Goal: Navigation & Orientation: Find specific page/section

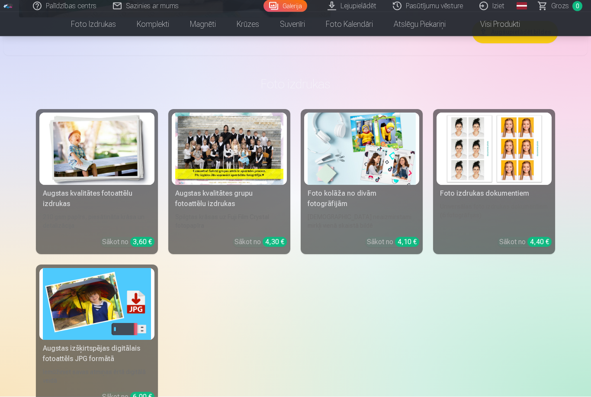
scroll to position [2313, 0]
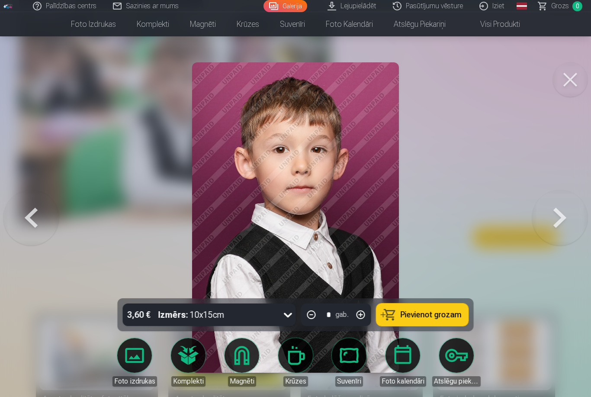
scroll to position [46, 0]
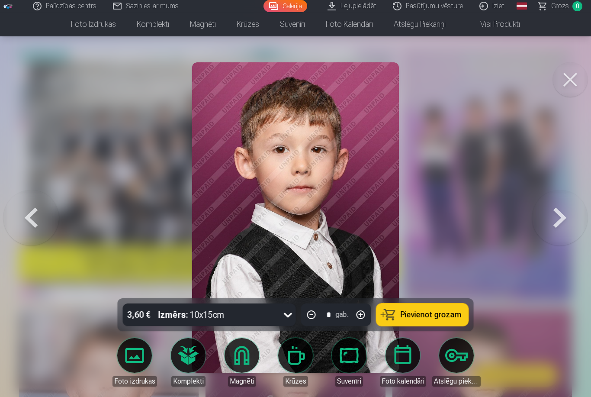
click at [574, 217] on button at bounding box center [559, 217] width 55 height 144
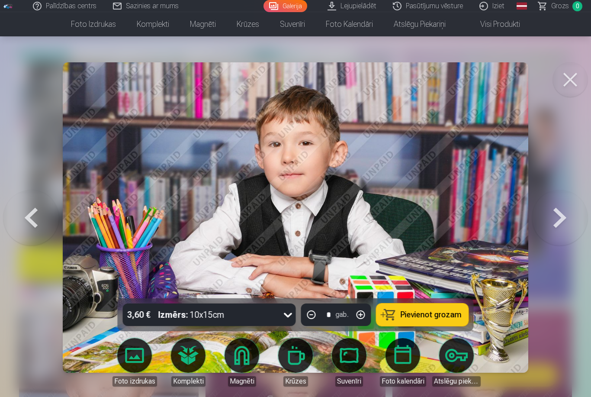
click at [574, 216] on button at bounding box center [559, 217] width 55 height 144
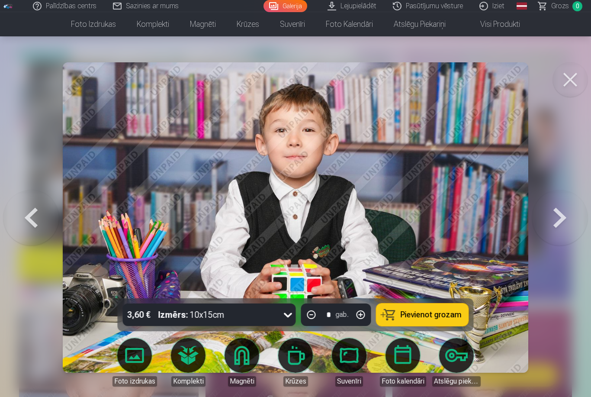
click at [559, 220] on button at bounding box center [559, 217] width 55 height 144
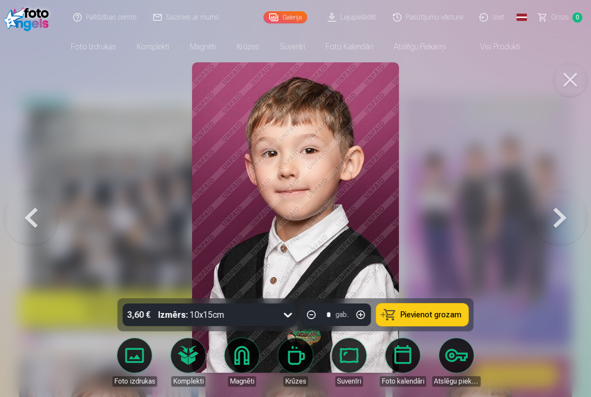
scroll to position [1048, 0]
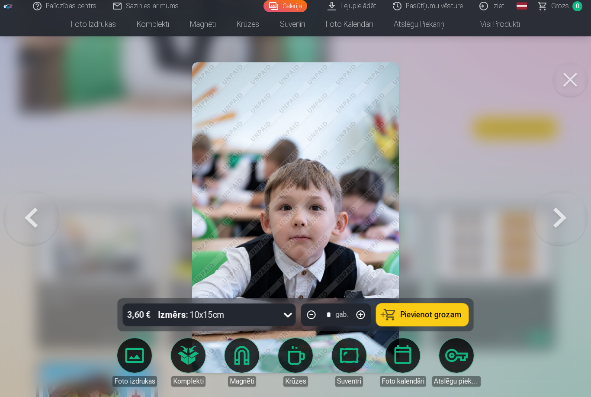
scroll to position [2487, 0]
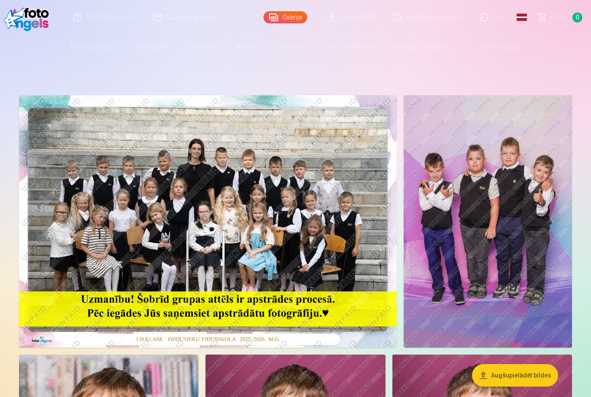
click at [511, 219] on img at bounding box center [488, 221] width 168 height 252
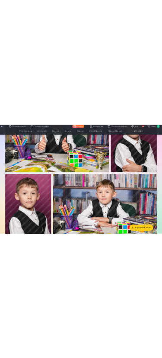
scroll to position [1924, 0]
